Goal: Information Seeking & Learning: Learn about a topic

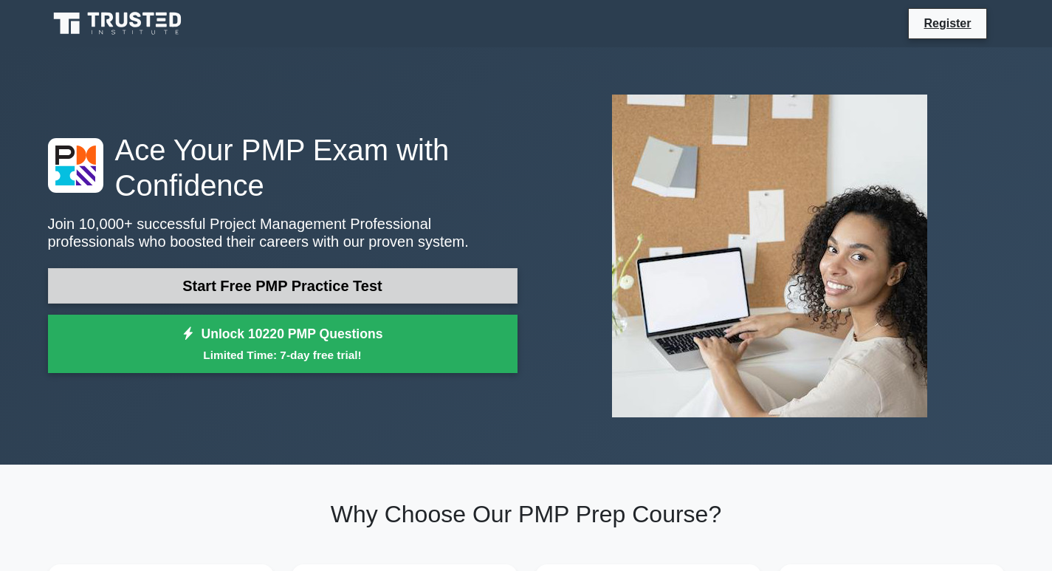
click at [278, 271] on link "Start Free PMP Practice Test" at bounding box center [283, 285] width 470 height 35
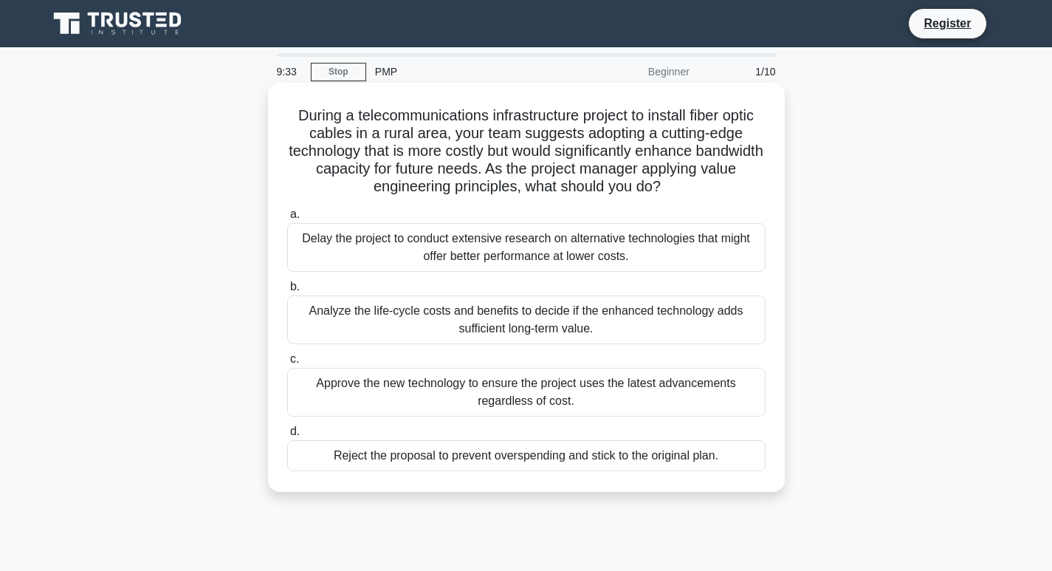
click at [302, 337] on div "Analyze the life-cycle costs and benefits to decide if the enhanced technology …" at bounding box center [526, 319] width 478 height 49
click at [287, 292] on input "b. Analyze the life-cycle costs and benefits to decide if the enhanced technolo…" at bounding box center [287, 287] width 0 height 10
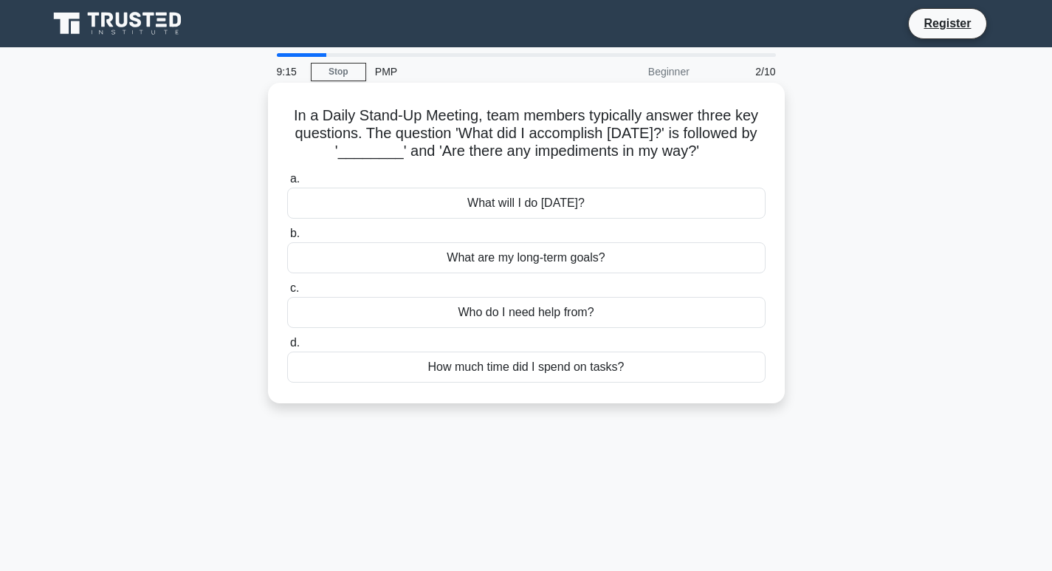
click at [301, 204] on div "What will I do today?" at bounding box center [526, 203] width 478 height 31
click at [287, 184] on input "a. What will I do today?" at bounding box center [287, 179] width 0 height 10
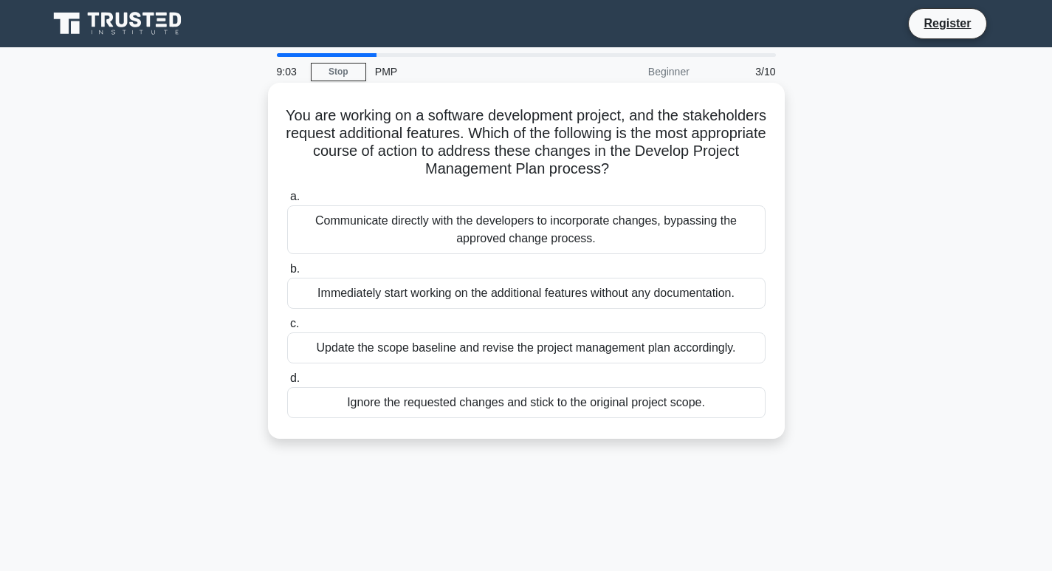
click at [309, 216] on div "Communicate directly with the developers to incorporate changes, bypassing the …" at bounding box center [526, 229] width 478 height 49
click at [287, 202] on input "a. Communicate directly with the developers to incorporate changes, bypassing t…" at bounding box center [287, 197] width 0 height 10
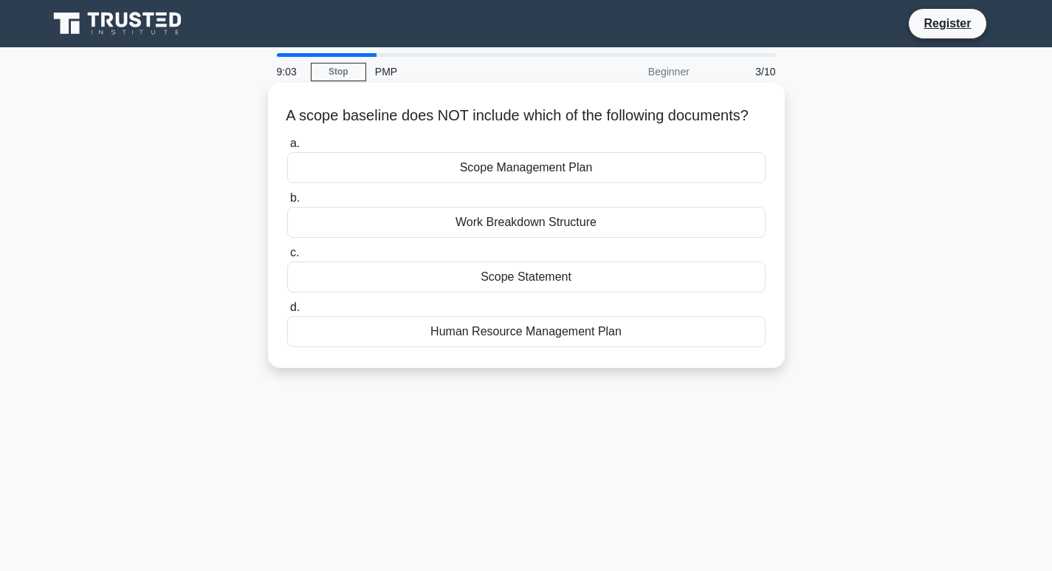
click at [342, 322] on label "d. Human Resource Management Plan" at bounding box center [526, 322] width 478 height 49
click at [287, 312] on input "d. Human Resource Management Plan" at bounding box center [287, 308] width 0 height 10
